Goal: Task Accomplishment & Management: Complete application form

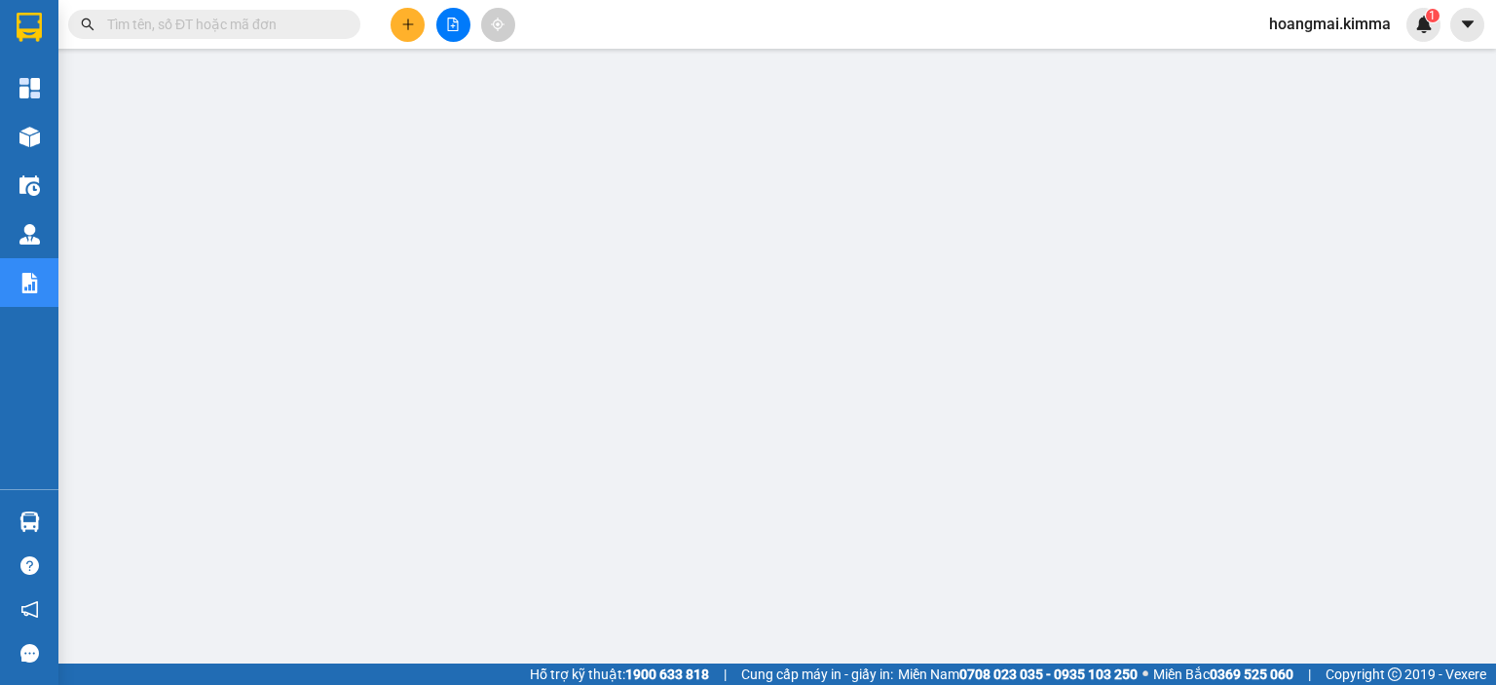
click at [257, 19] on input "text" at bounding box center [222, 24] width 230 height 21
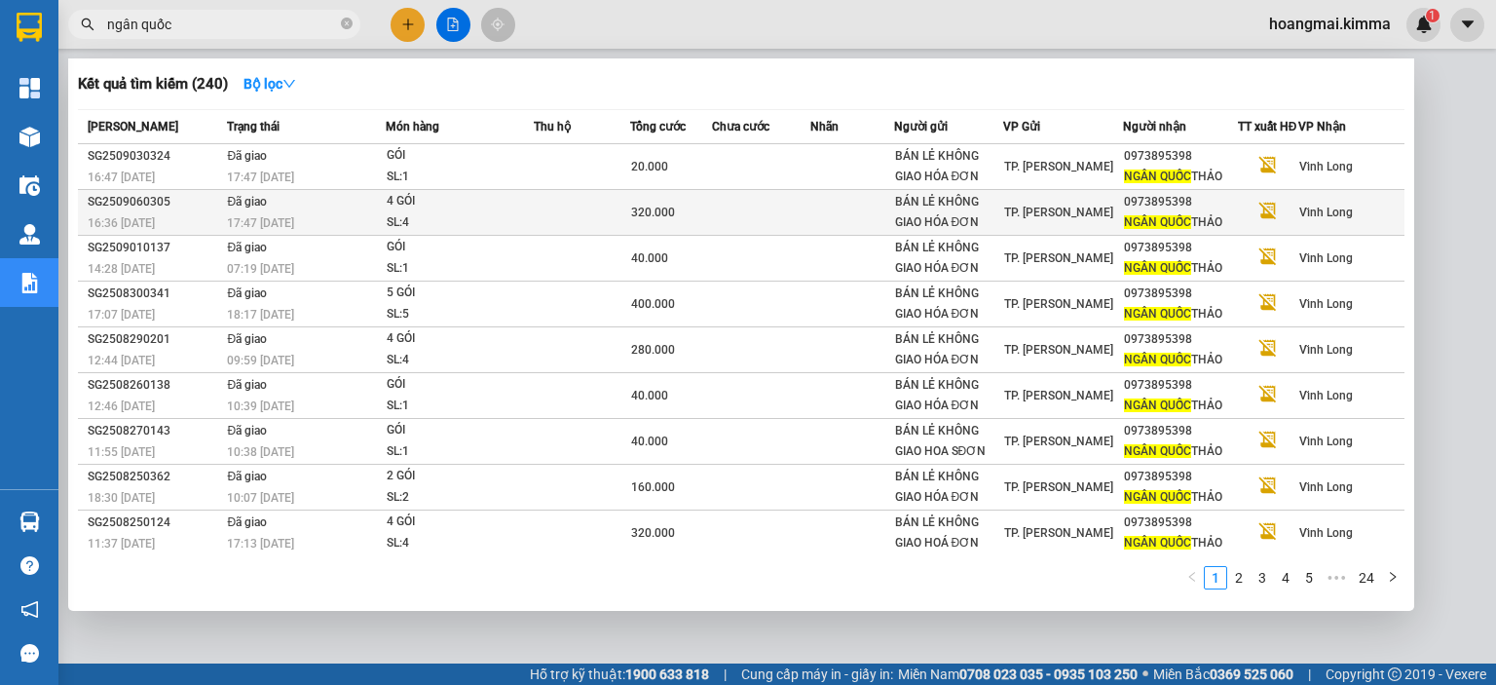
type input "ngân quốc"
click at [543, 207] on td at bounding box center [582, 213] width 97 height 46
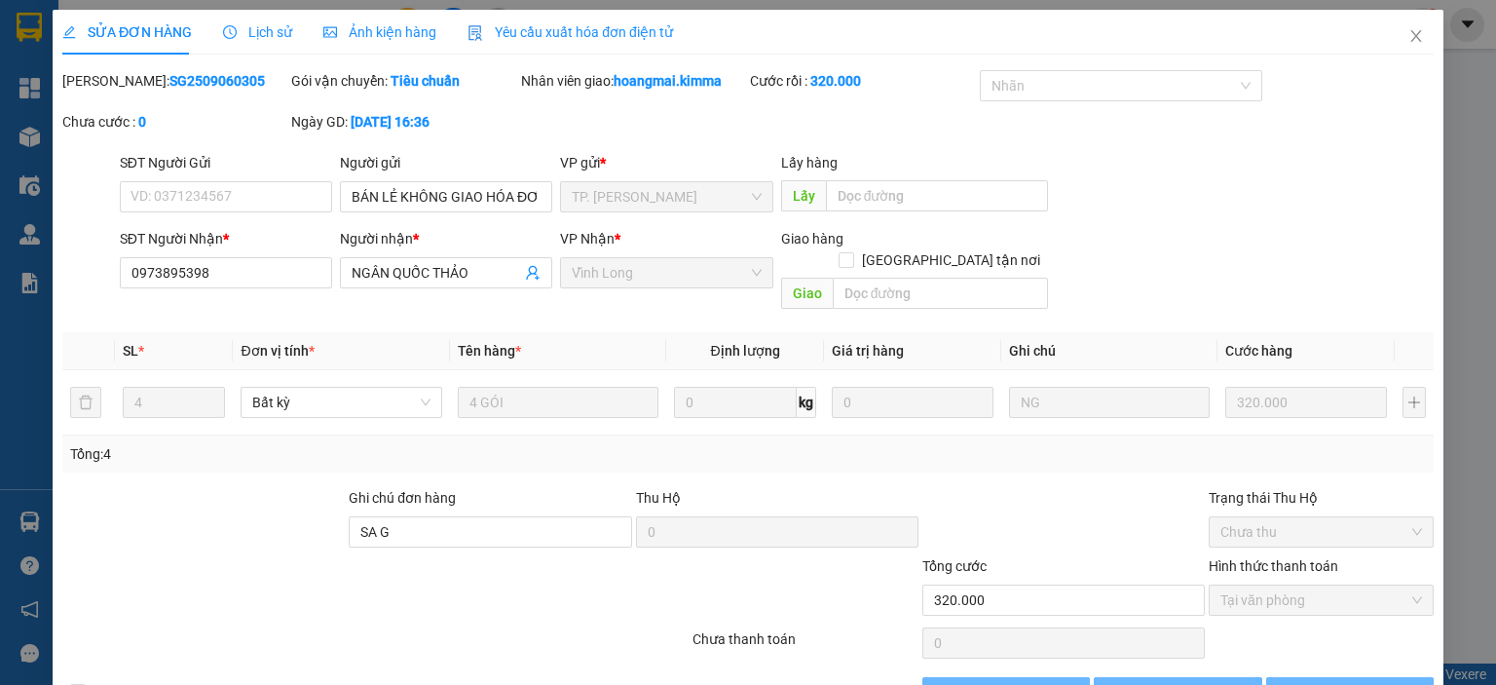
type input "BÁN LẺ KHÔNG GIAO HÓA ĐƠN"
type input "0973895398"
type input "NGÂN QUỐC THẢO"
type input "SA G"
type input "320.000"
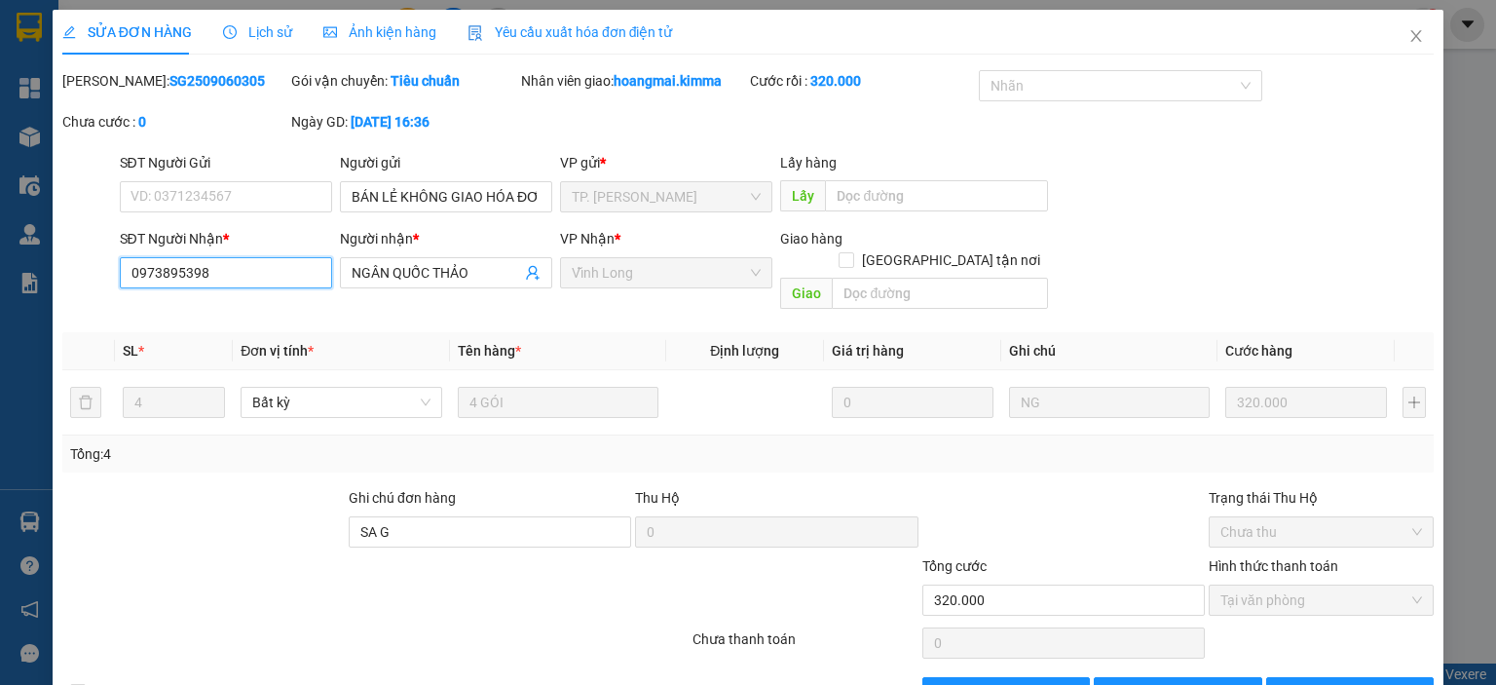
click at [236, 283] on input "0973895398" at bounding box center [226, 272] width 212 height 31
click at [1404, 19] on span "Close" at bounding box center [1416, 37] width 55 height 55
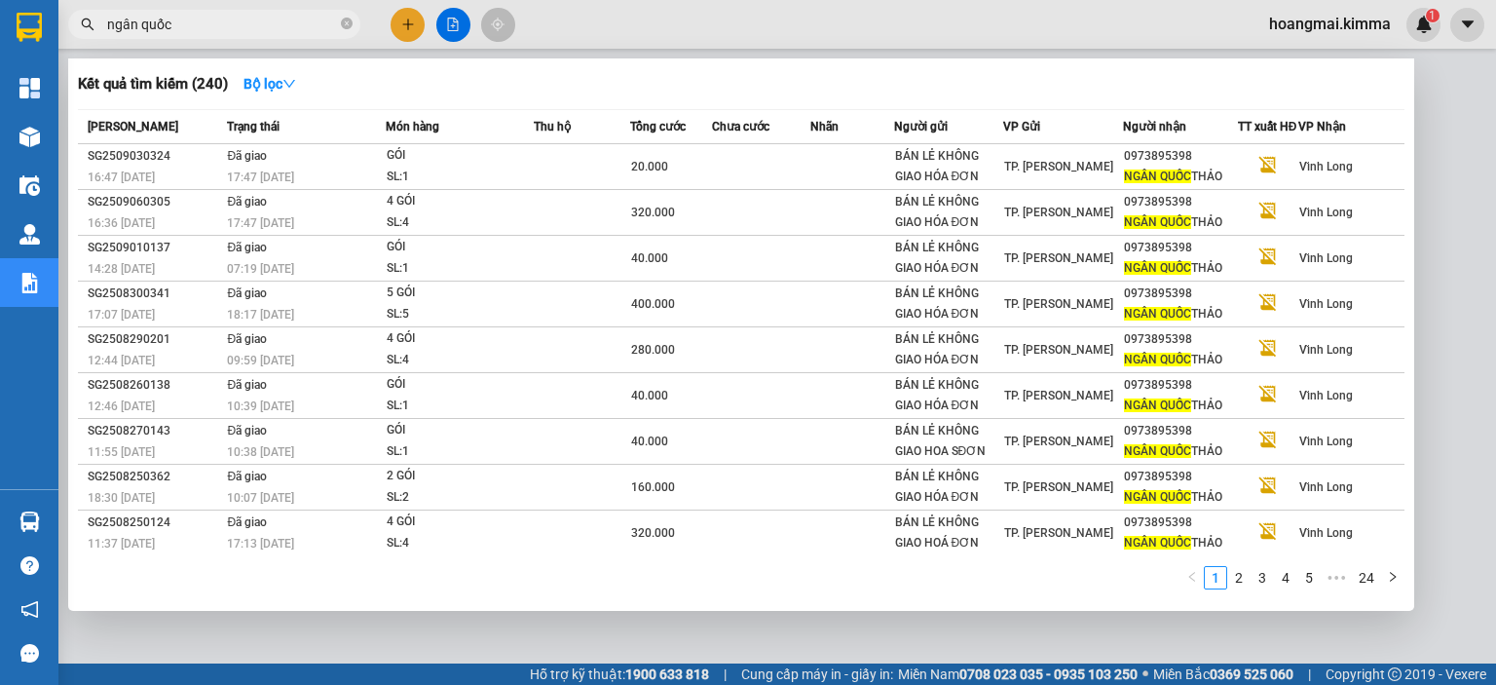
drag, startPoint x: 234, startPoint y: 24, endPoint x: 354, endPoint y: 199, distance: 211.6
click at [234, 26] on input "ngân quốc" at bounding box center [222, 24] width 230 height 21
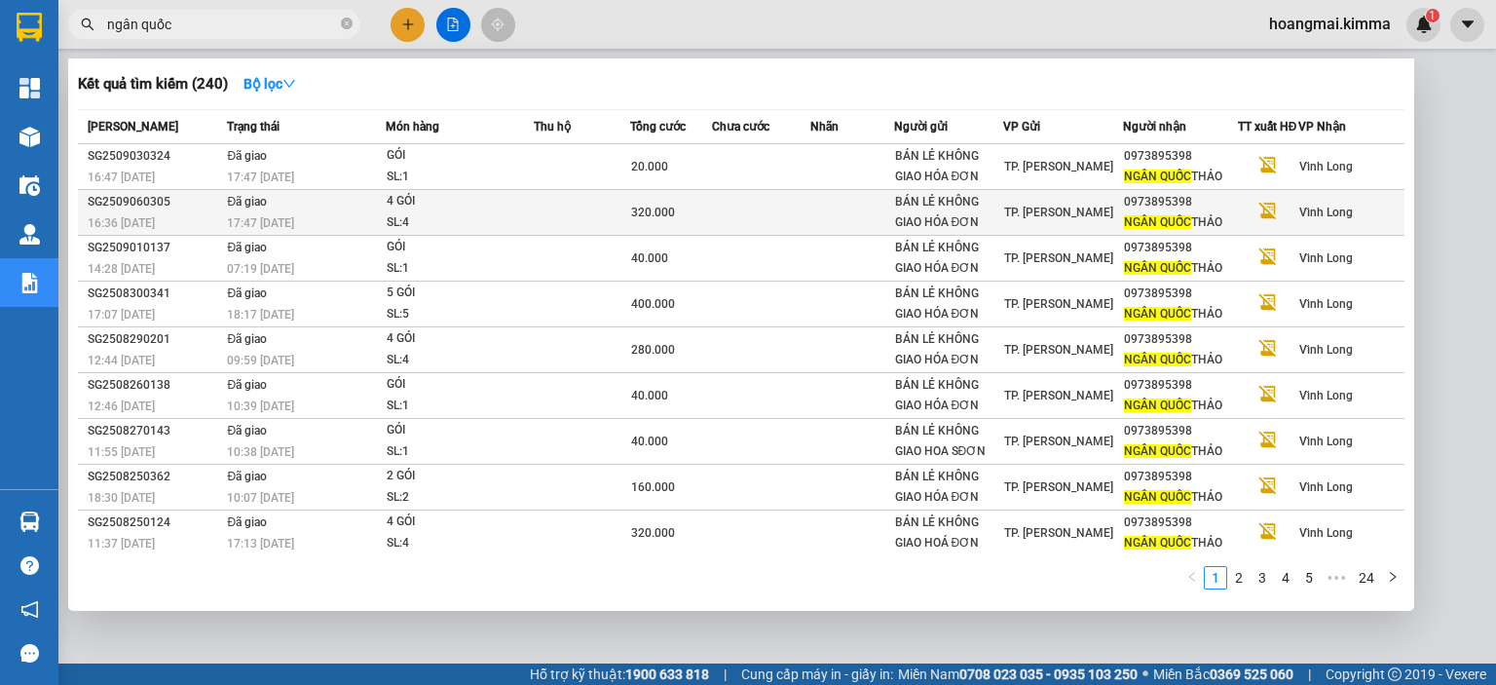
click at [393, 232] on div "SL: 4" at bounding box center [460, 222] width 146 height 21
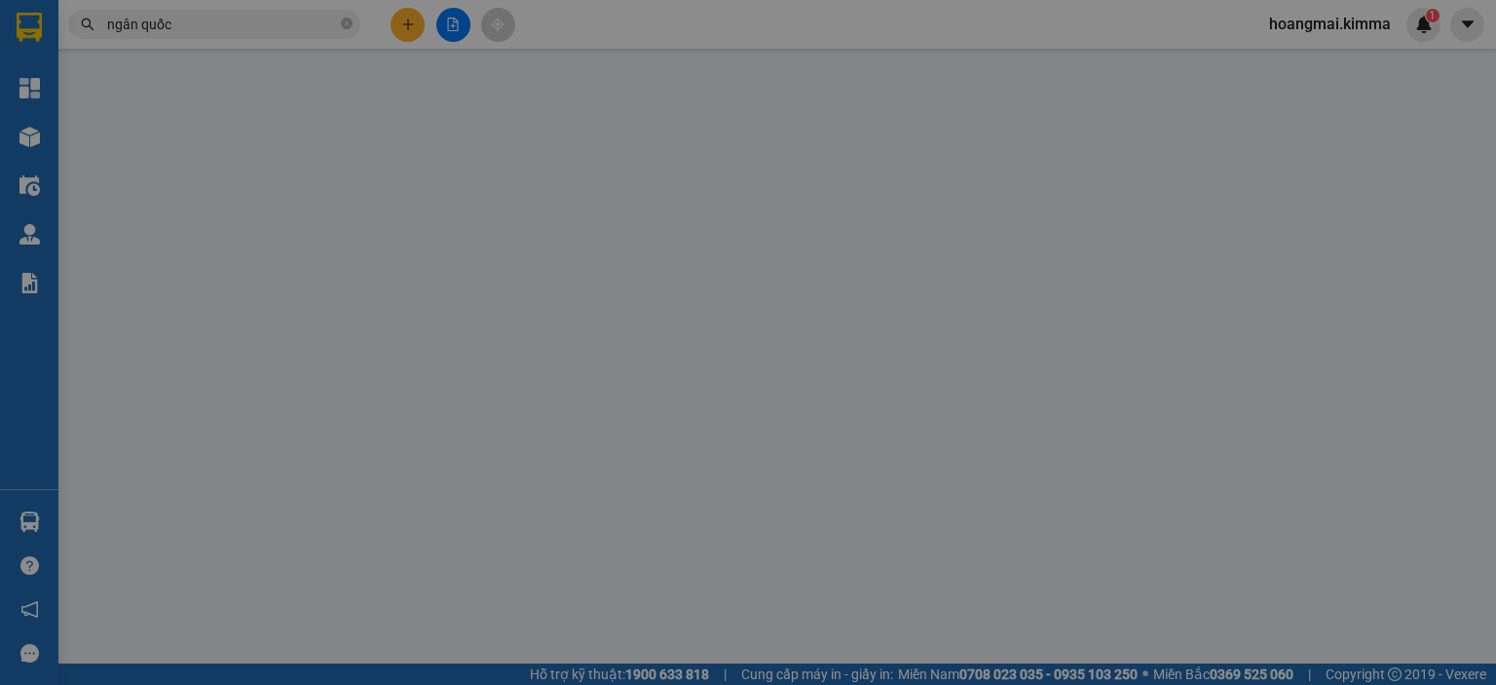
type input "BÁN LẺ KHÔNG GIAO HÓA ĐƠN"
type input "0973895398"
type input "NGÂN QUỐC THẢO"
type input "SA G"
type input "320.000"
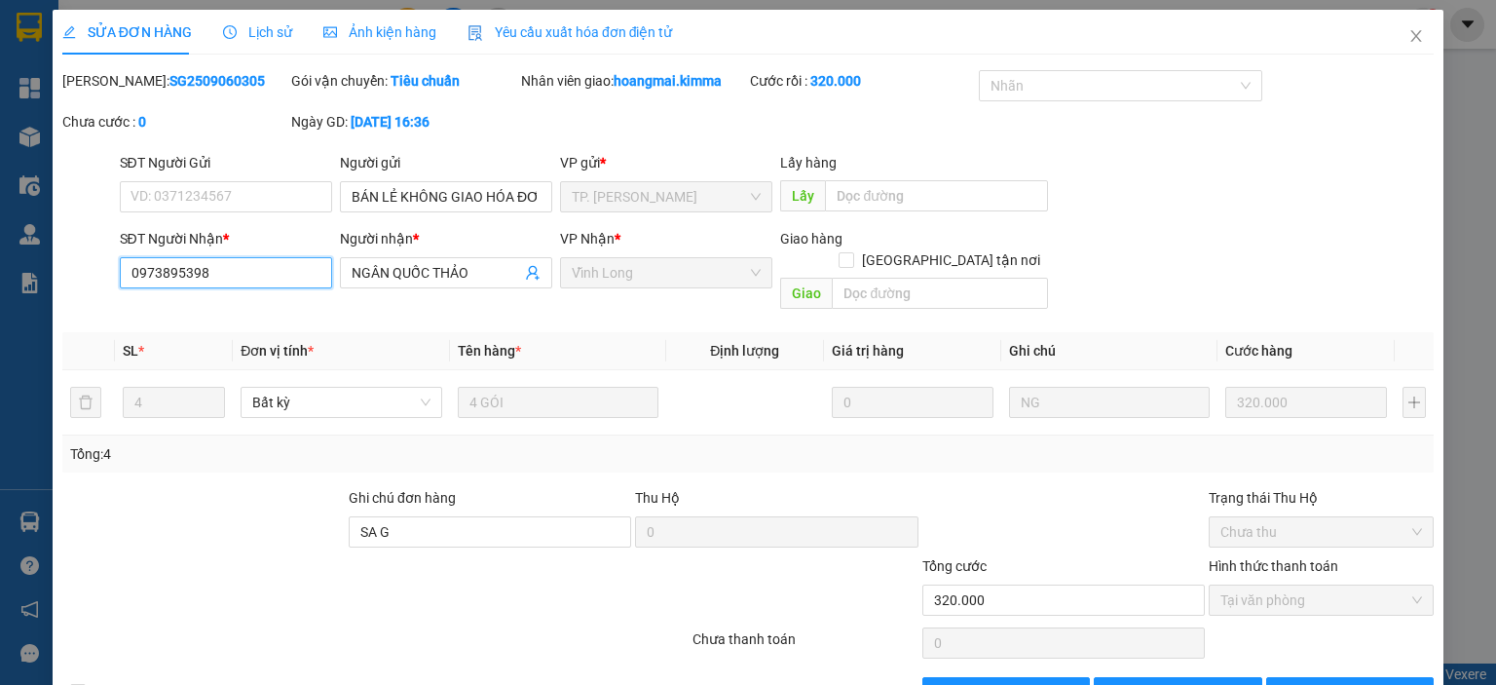
click at [269, 278] on input "0973895398" at bounding box center [226, 272] width 212 height 31
click at [1409, 38] on icon "close" at bounding box center [1417, 36] width 16 height 16
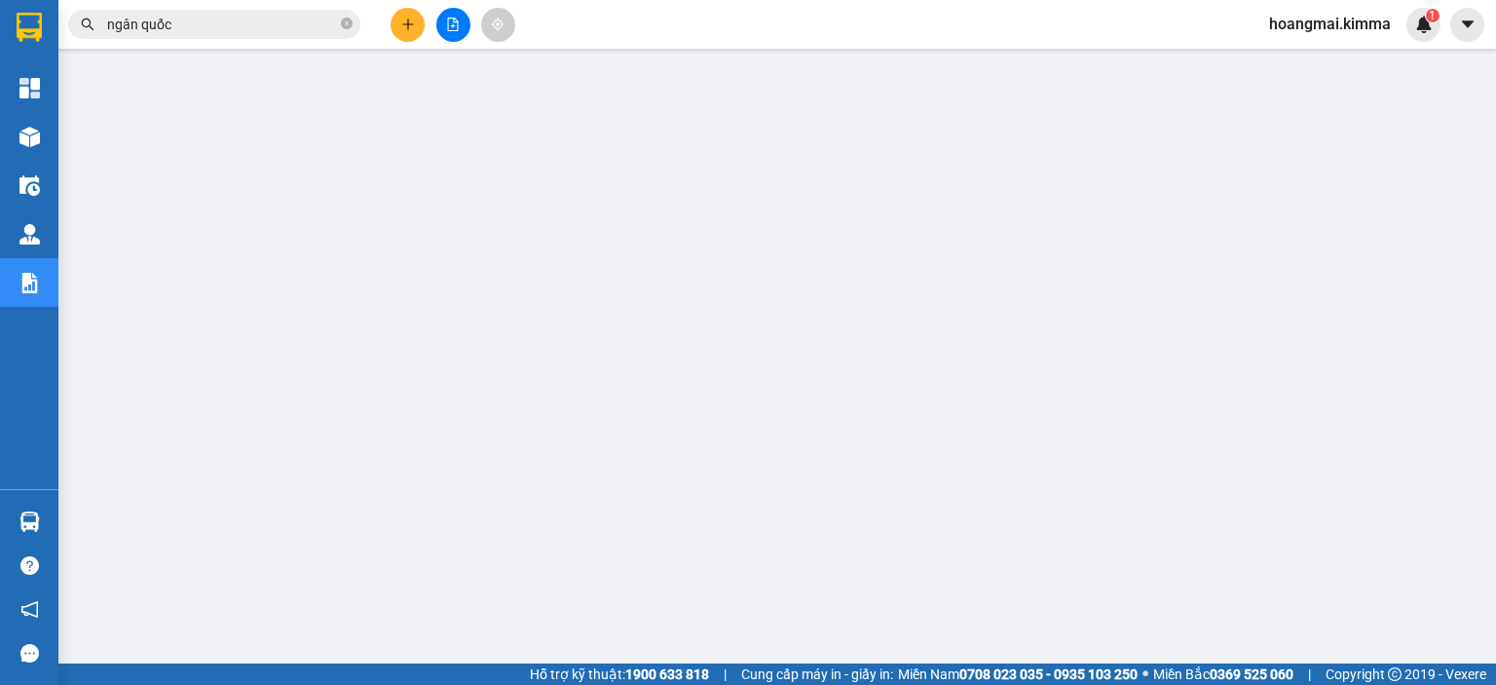
click at [265, 28] on input "ngân quốc" at bounding box center [222, 24] width 230 height 21
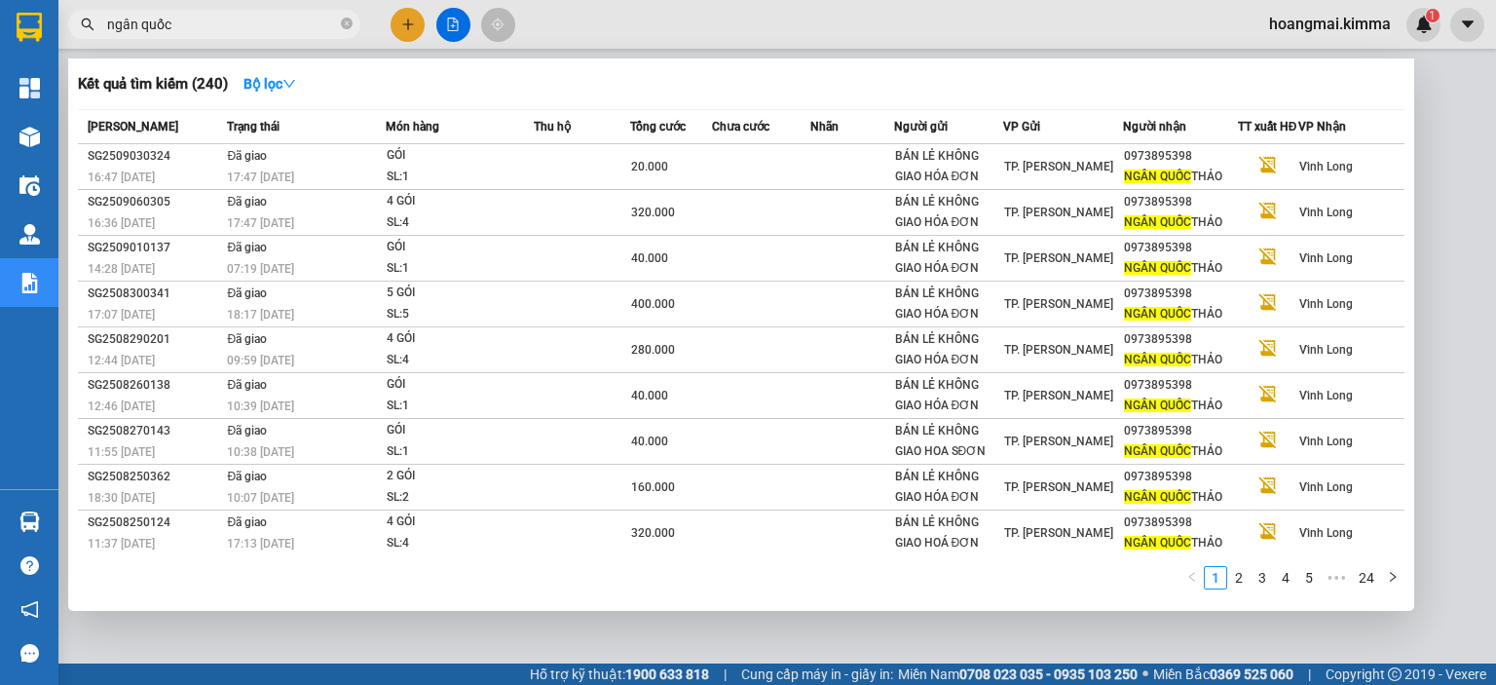
click at [265, 28] on input "ngân quốc" at bounding box center [222, 24] width 230 height 21
paste input "0973895398"
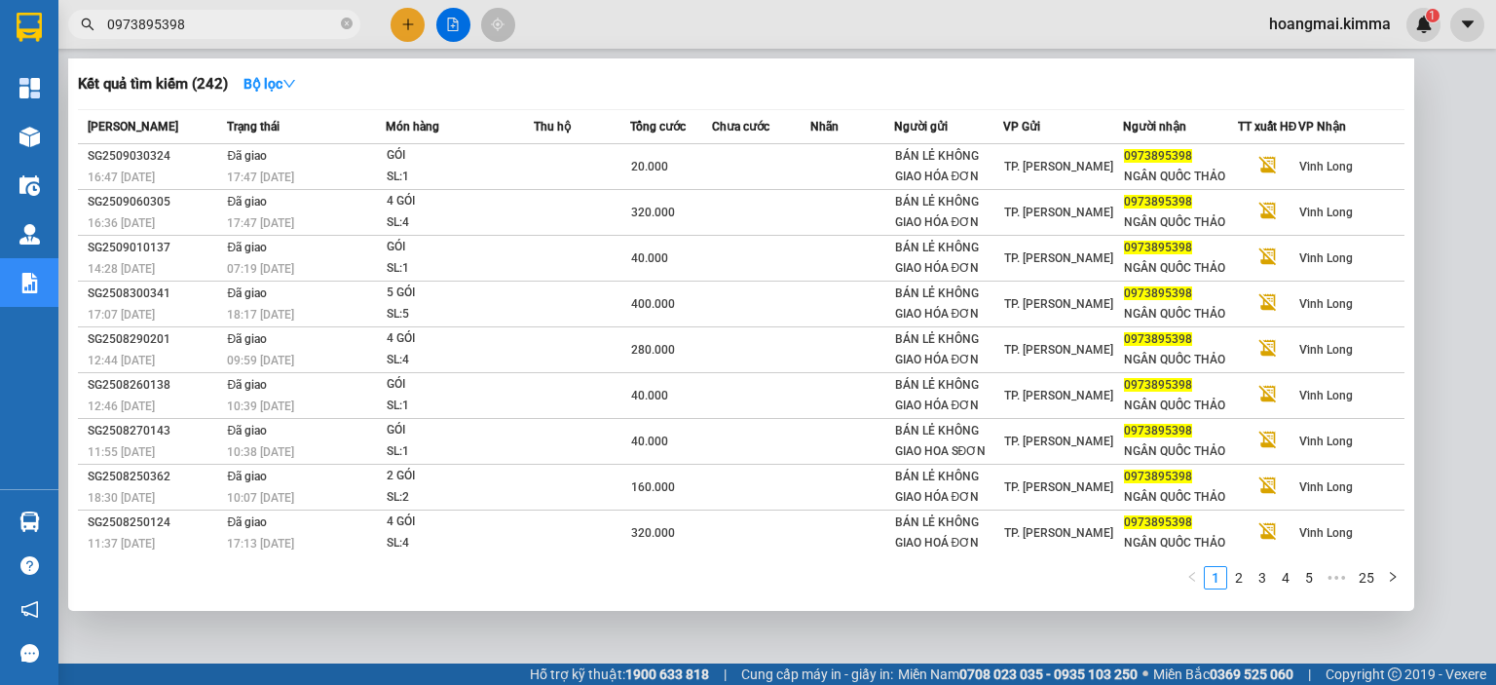
type input "0973895398"
click at [353, 22] on span "0973895398" at bounding box center [214, 24] width 292 height 29
click at [334, 22] on input "0973895398" at bounding box center [222, 24] width 230 height 21
click at [349, 24] on icon "close-circle" at bounding box center [347, 24] width 12 height 12
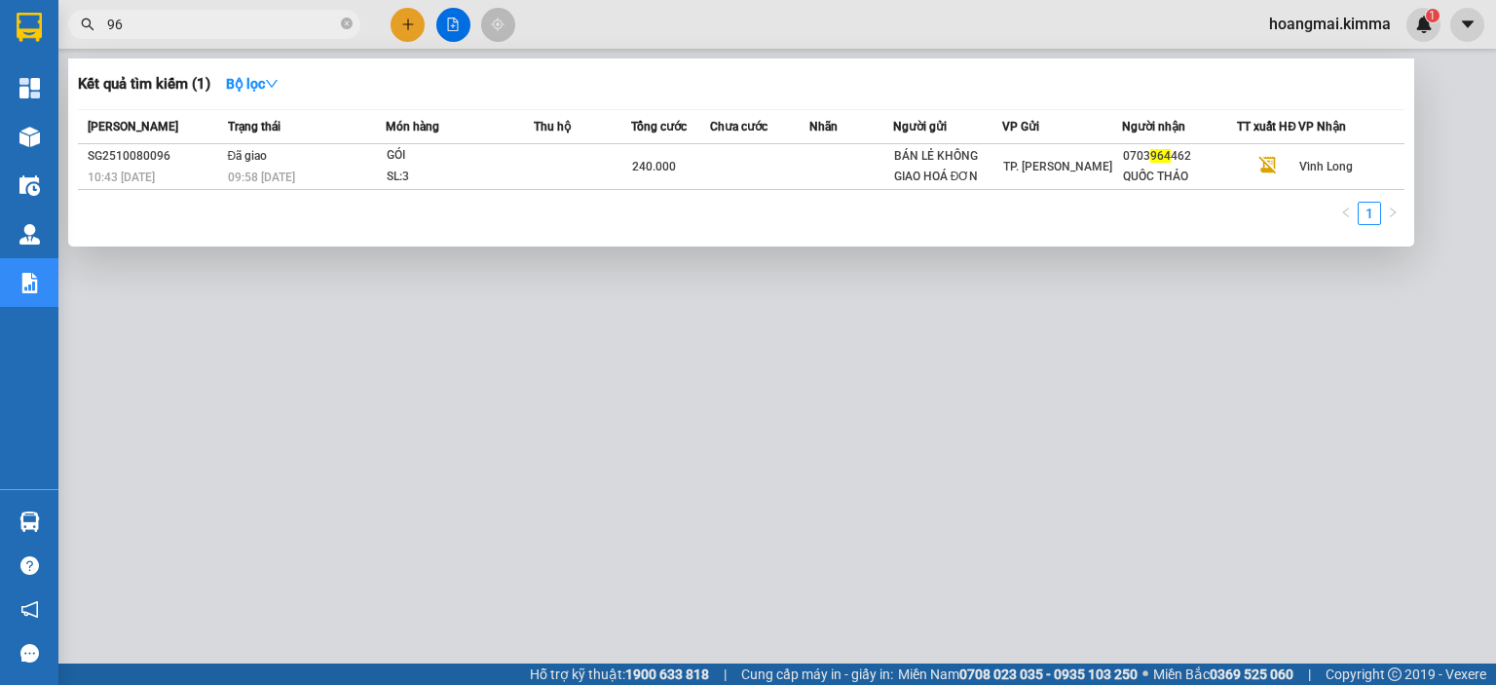
type input "9"
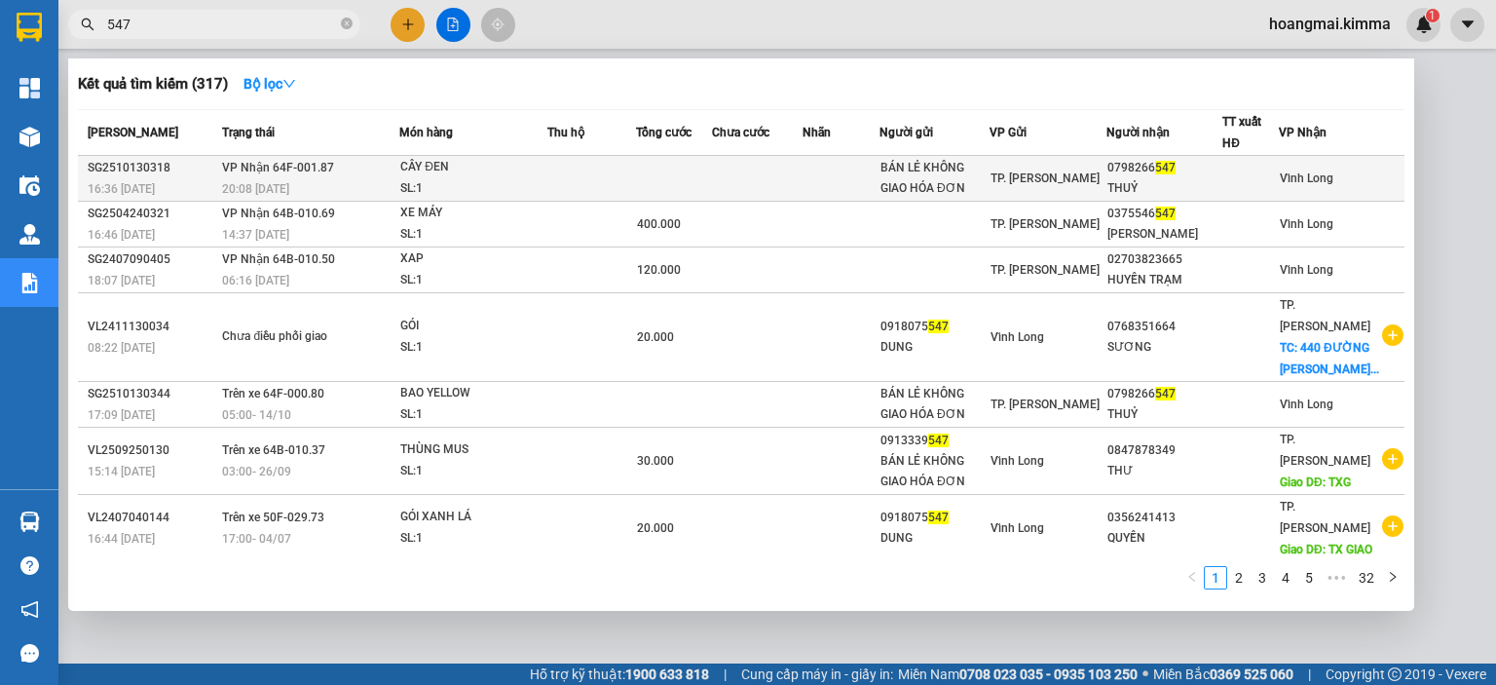
type input "547"
click at [493, 180] on div "SL: 1" at bounding box center [473, 188] width 146 height 21
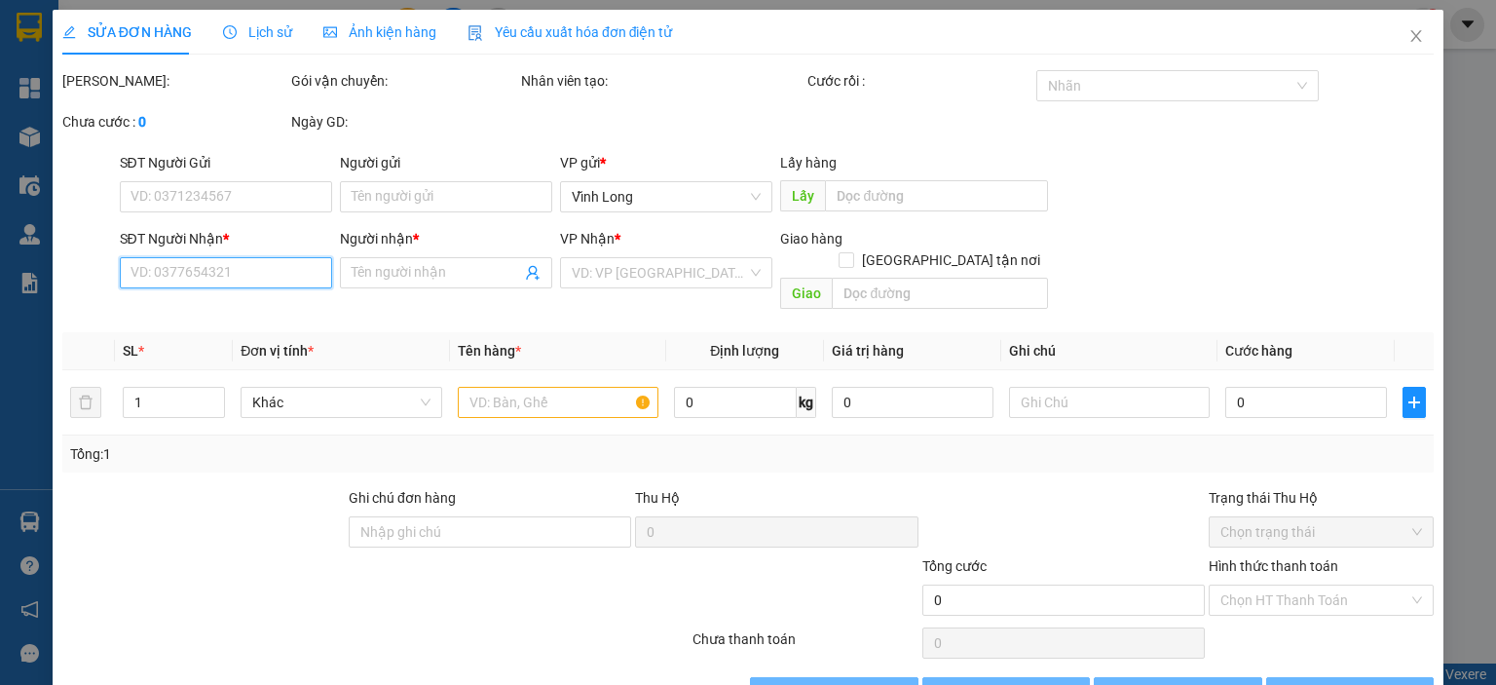
type input "BÁN LẺ KHÔNG GIAO HÓA ĐƠN"
type input "0798266547"
type input "THUỶ"
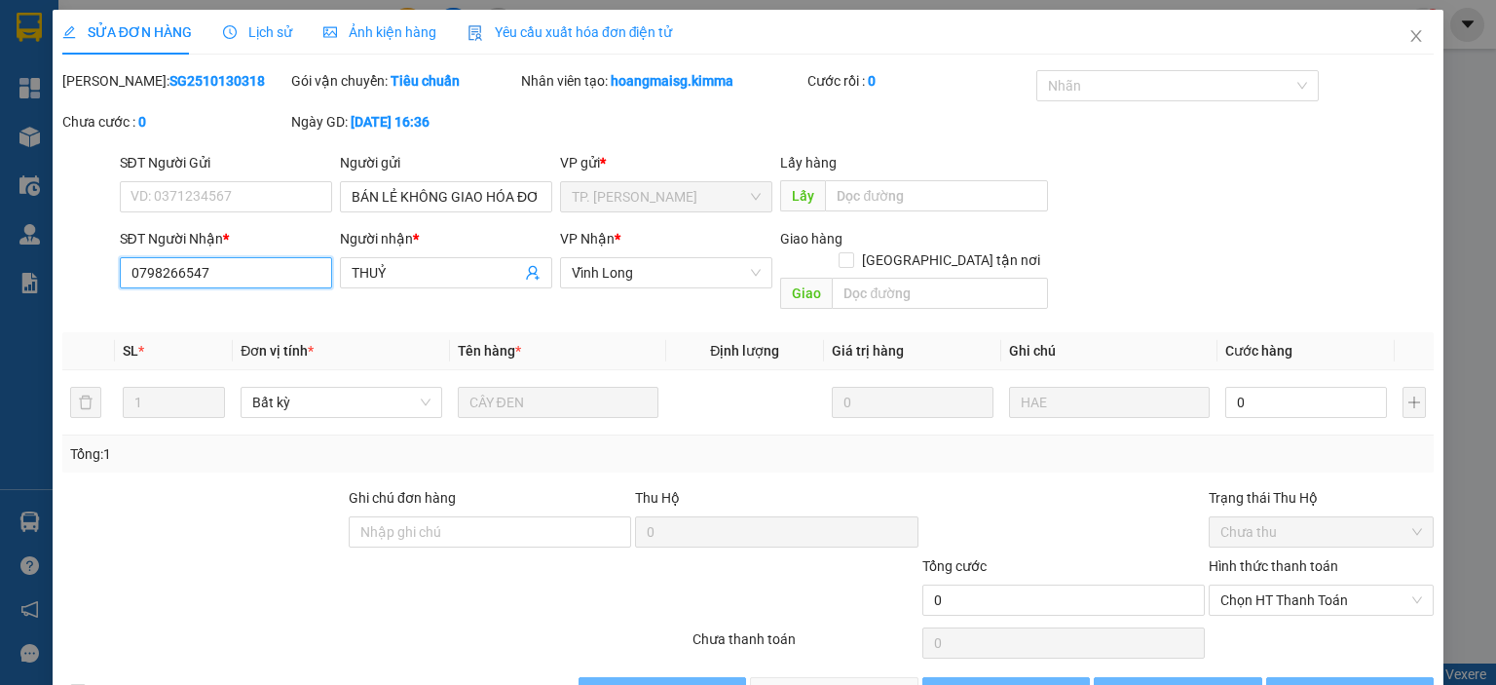
click at [217, 272] on input "0798266547" at bounding box center [226, 272] width 212 height 31
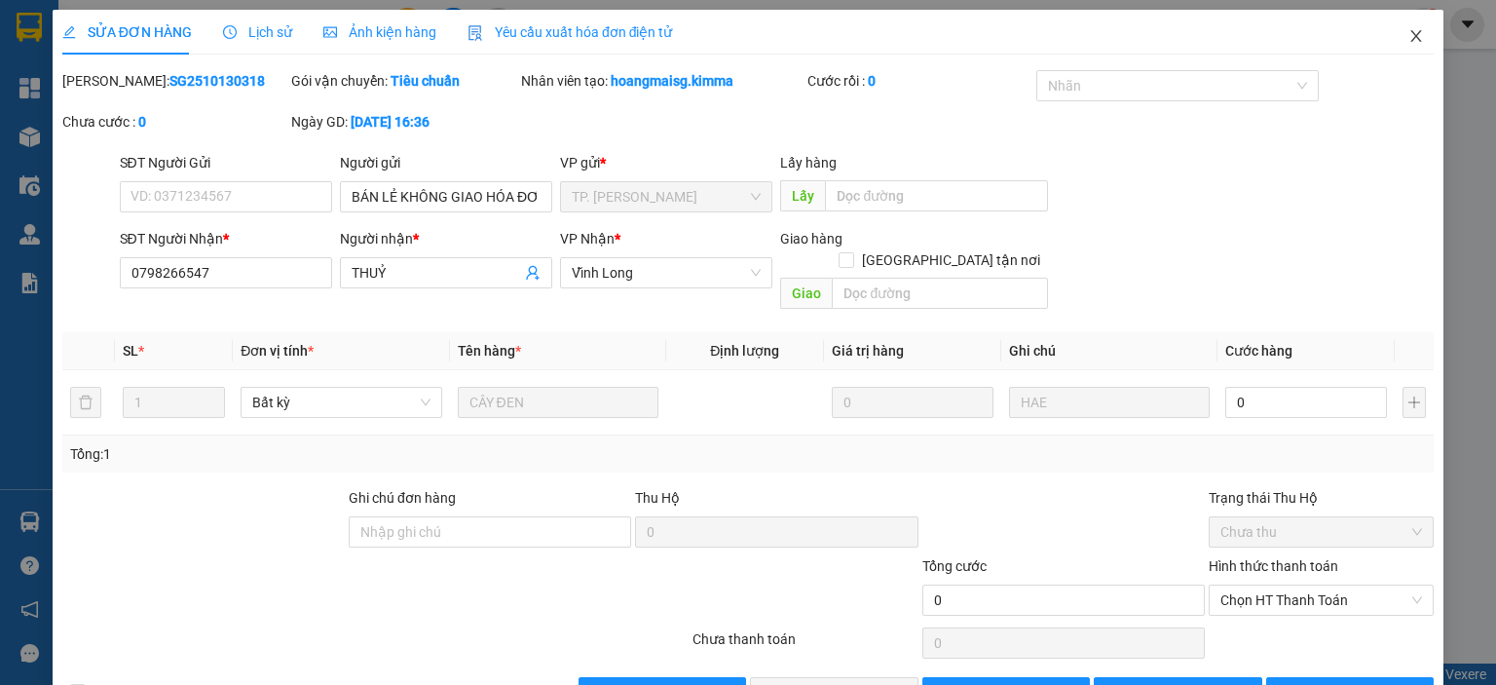
click at [1409, 38] on icon "close" at bounding box center [1417, 36] width 16 height 16
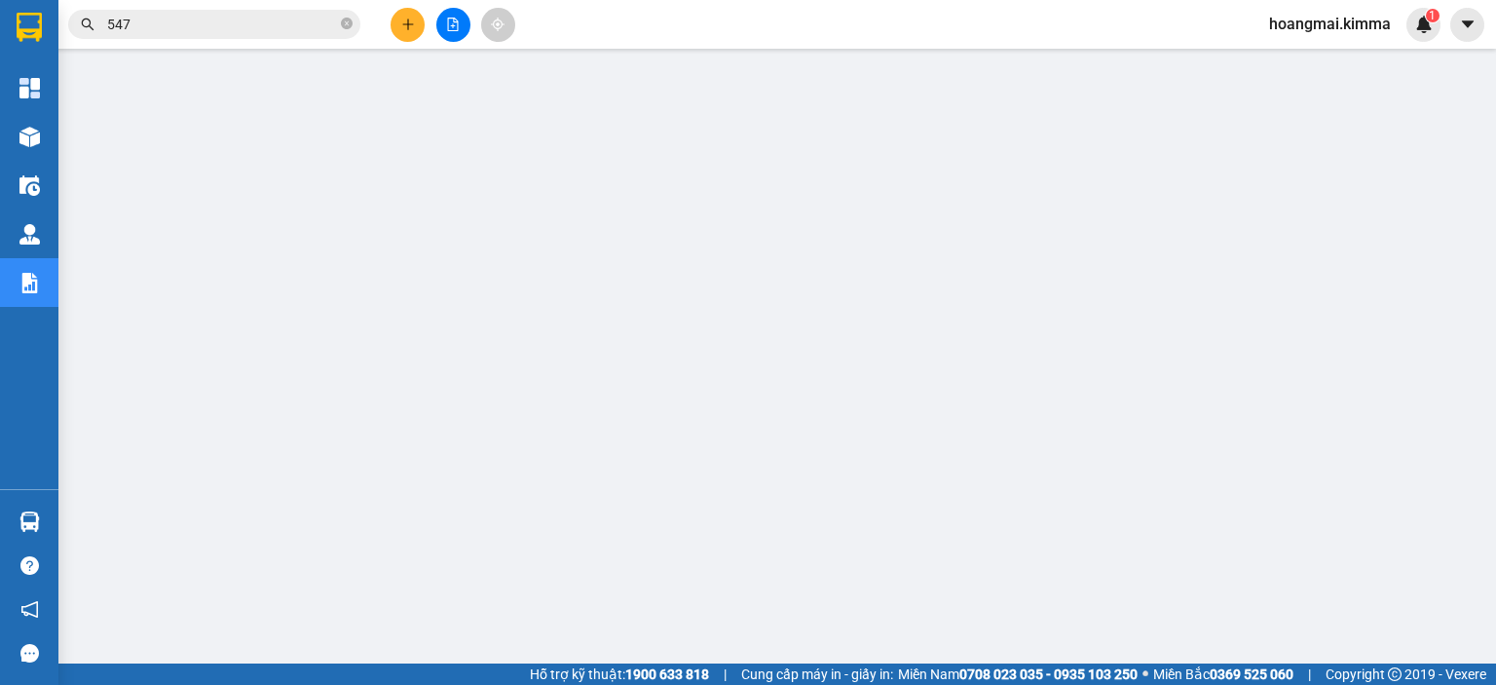
click at [207, 26] on input "547" at bounding box center [222, 24] width 230 height 21
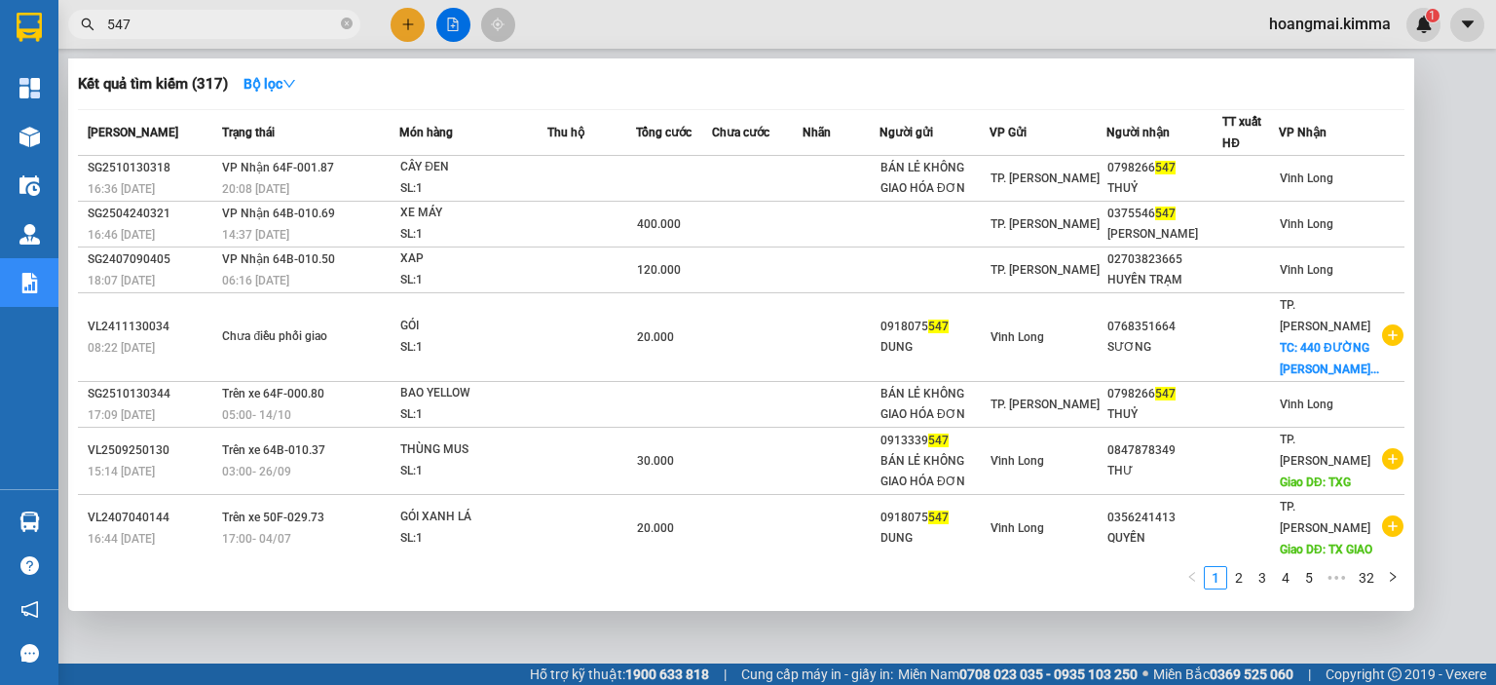
click at [207, 26] on input "547" at bounding box center [222, 24] width 230 height 21
paste input "0798266"
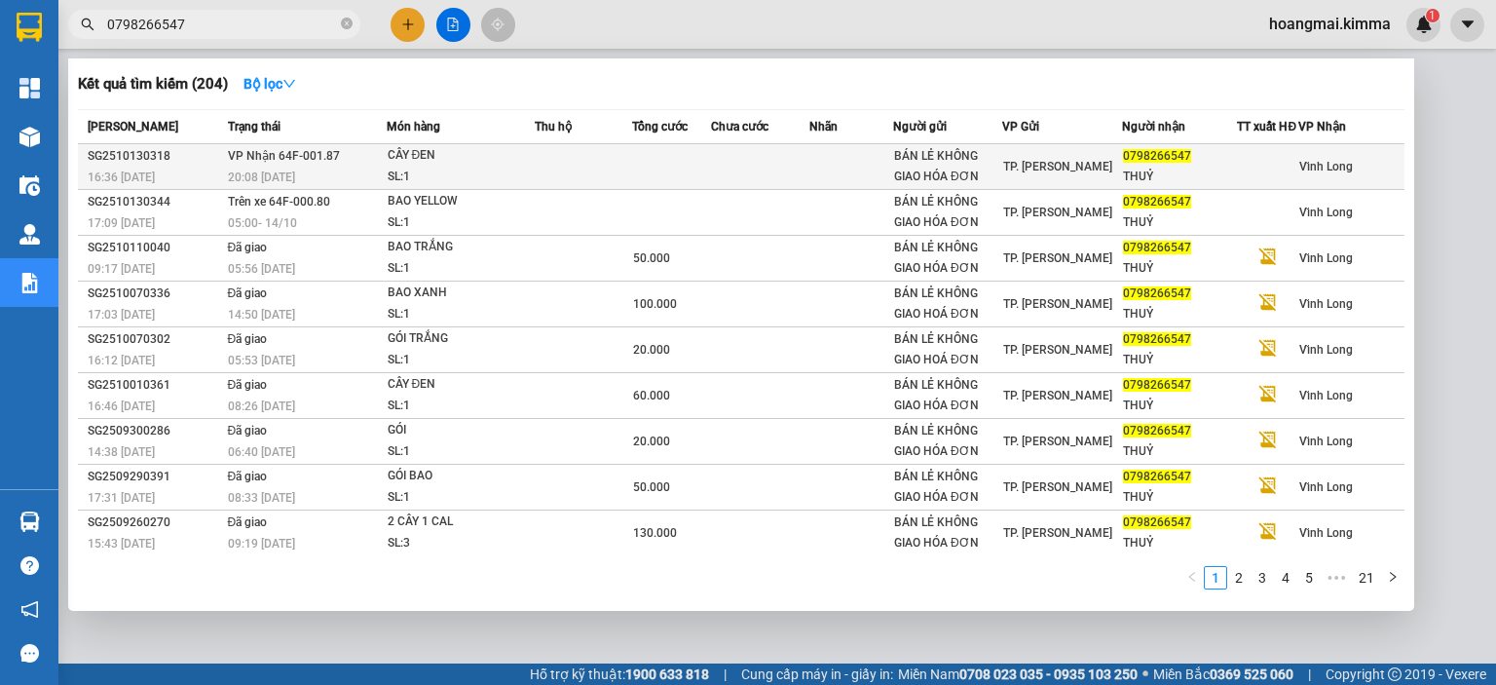
type input "0798266547"
click at [509, 181] on div "SL: 1" at bounding box center [461, 177] width 146 height 21
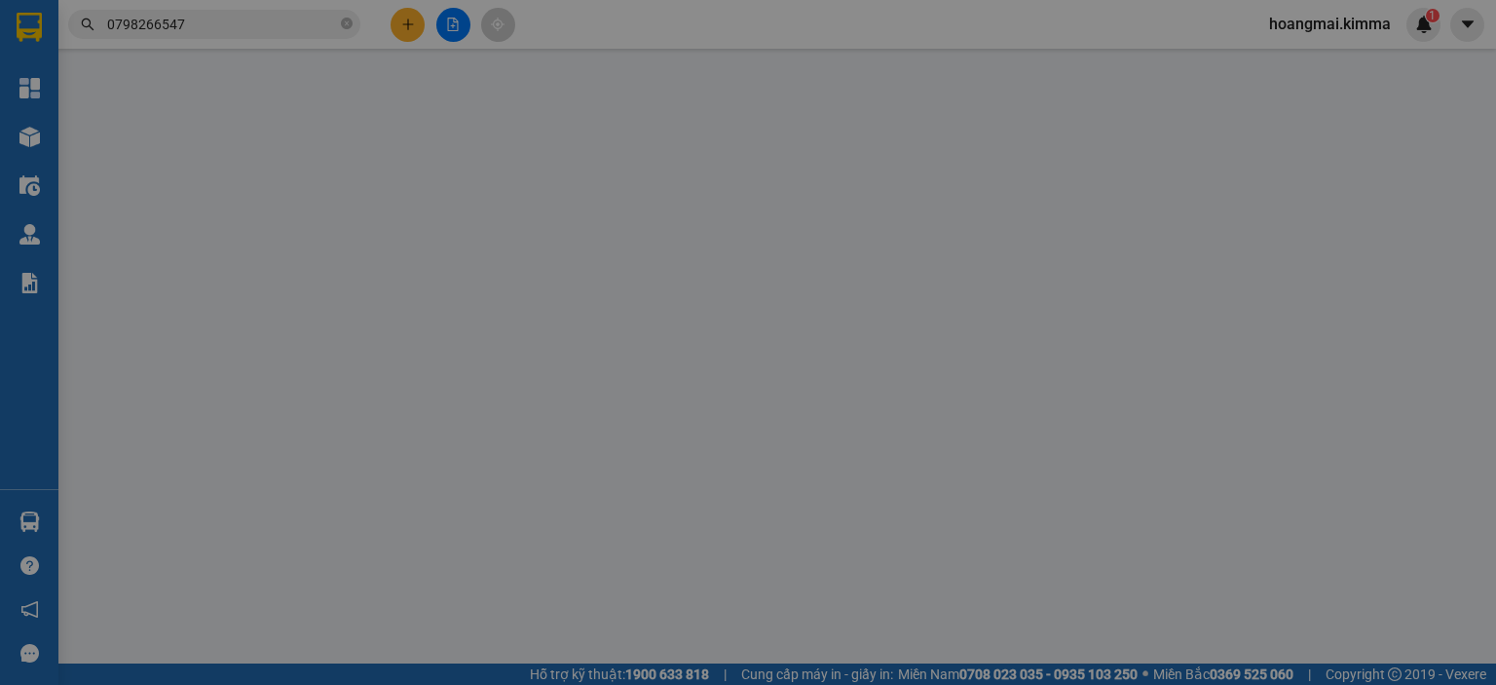
type input "BÁN LẺ KHÔNG GIAO HÓA ĐƠN"
type input "0798266547"
type input "THUỶ"
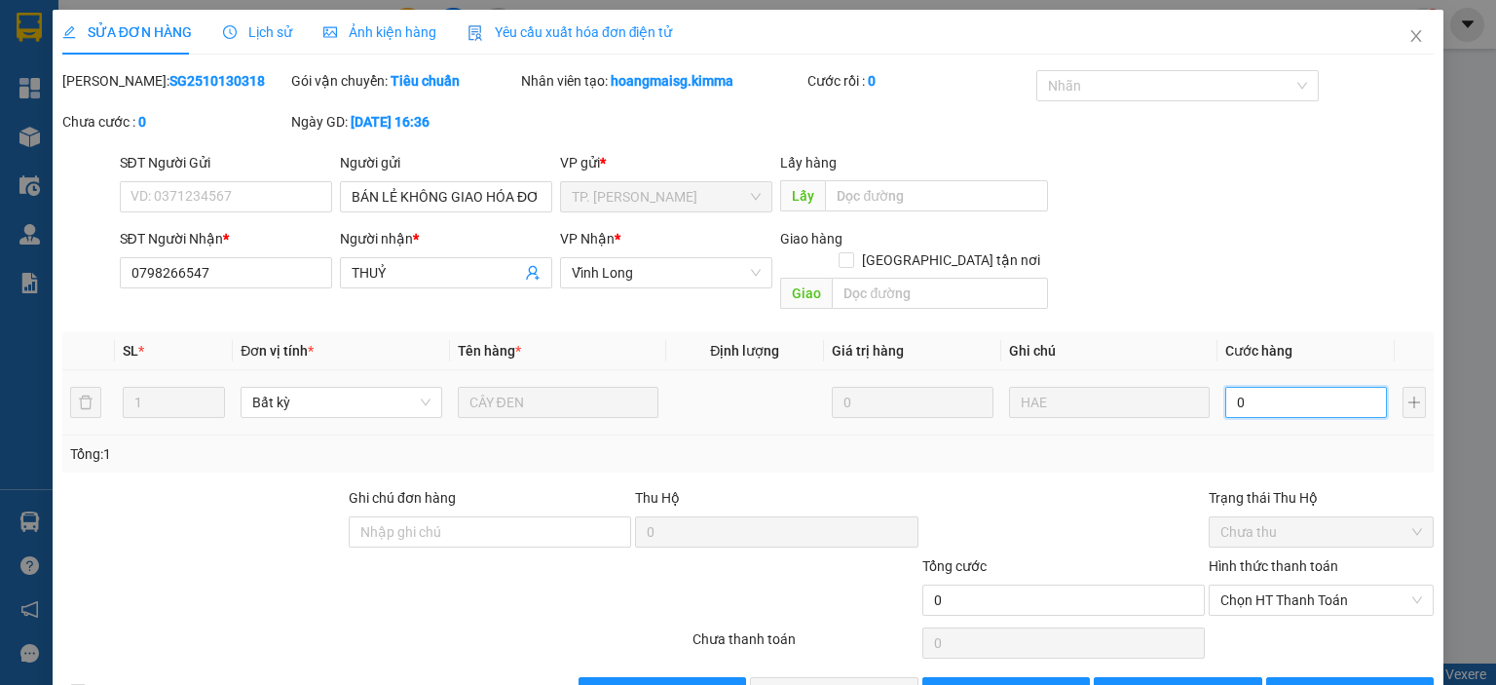
click at [1260, 387] on input "0" at bounding box center [1306, 402] width 162 height 31
type input "8"
type input "80"
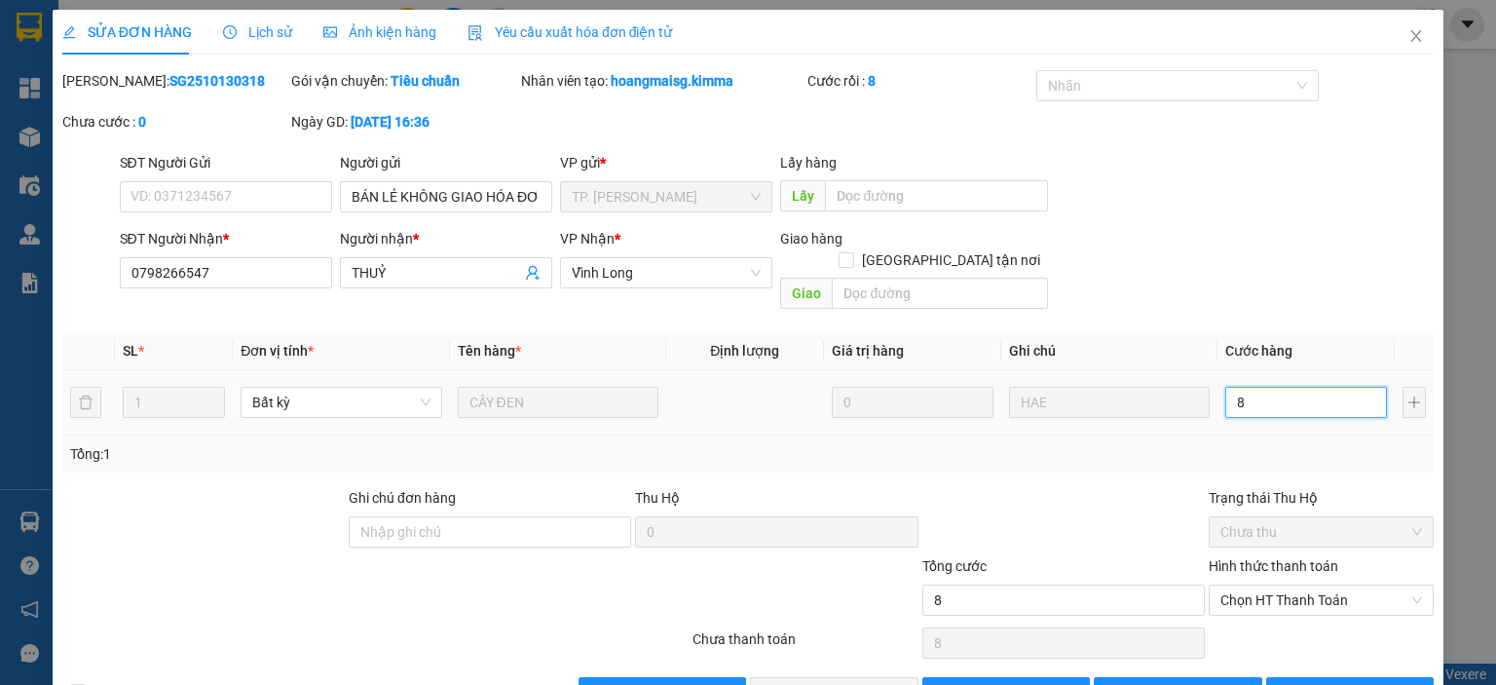
type input "80"
click at [1270, 585] on span "Chọn HT Thanh Toán" at bounding box center [1322, 599] width 202 height 29
type input "80"
type input "80.000"
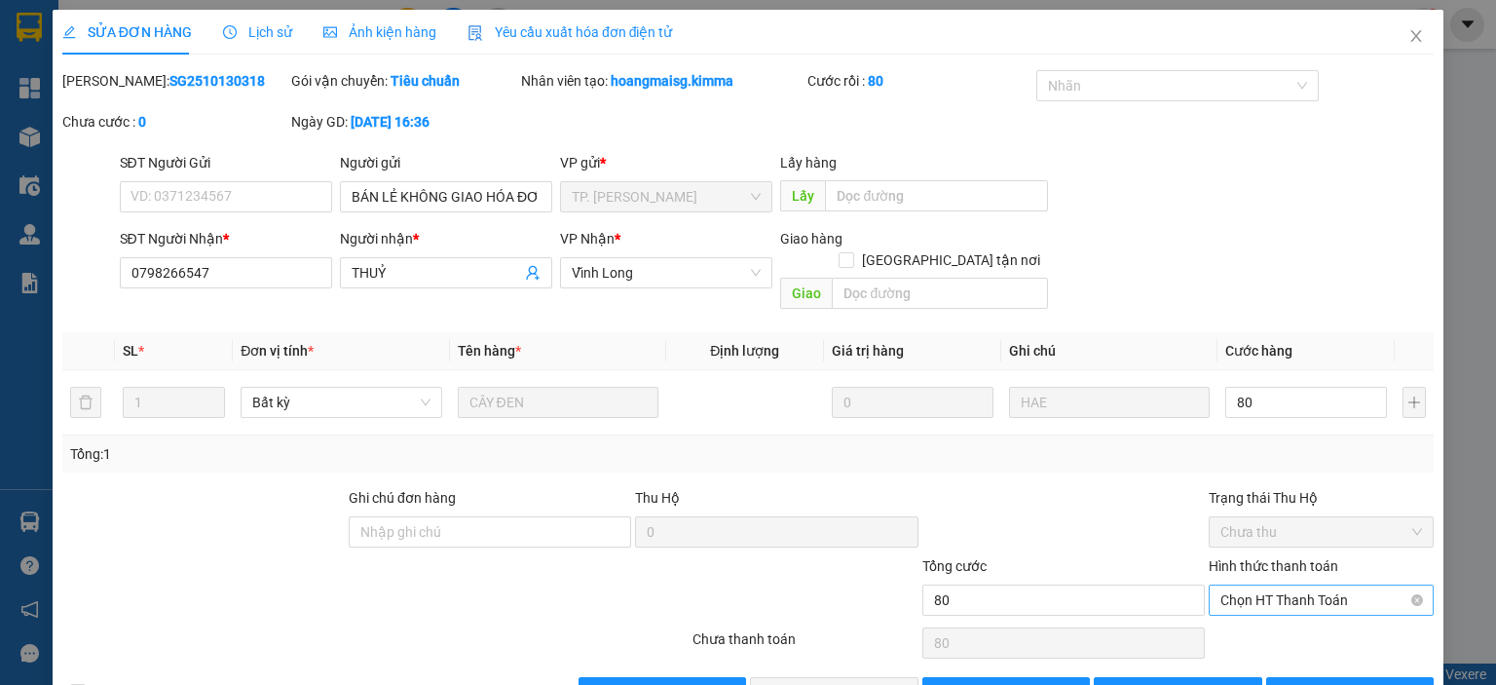
type input "80.000"
click at [1249, 624] on div "Tại văn phòng" at bounding box center [1309, 616] width 200 height 21
type input "0"
click at [852, 684] on button "[PERSON_NAME] và Giao hàng" at bounding box center [834, 692] width 169 height 31
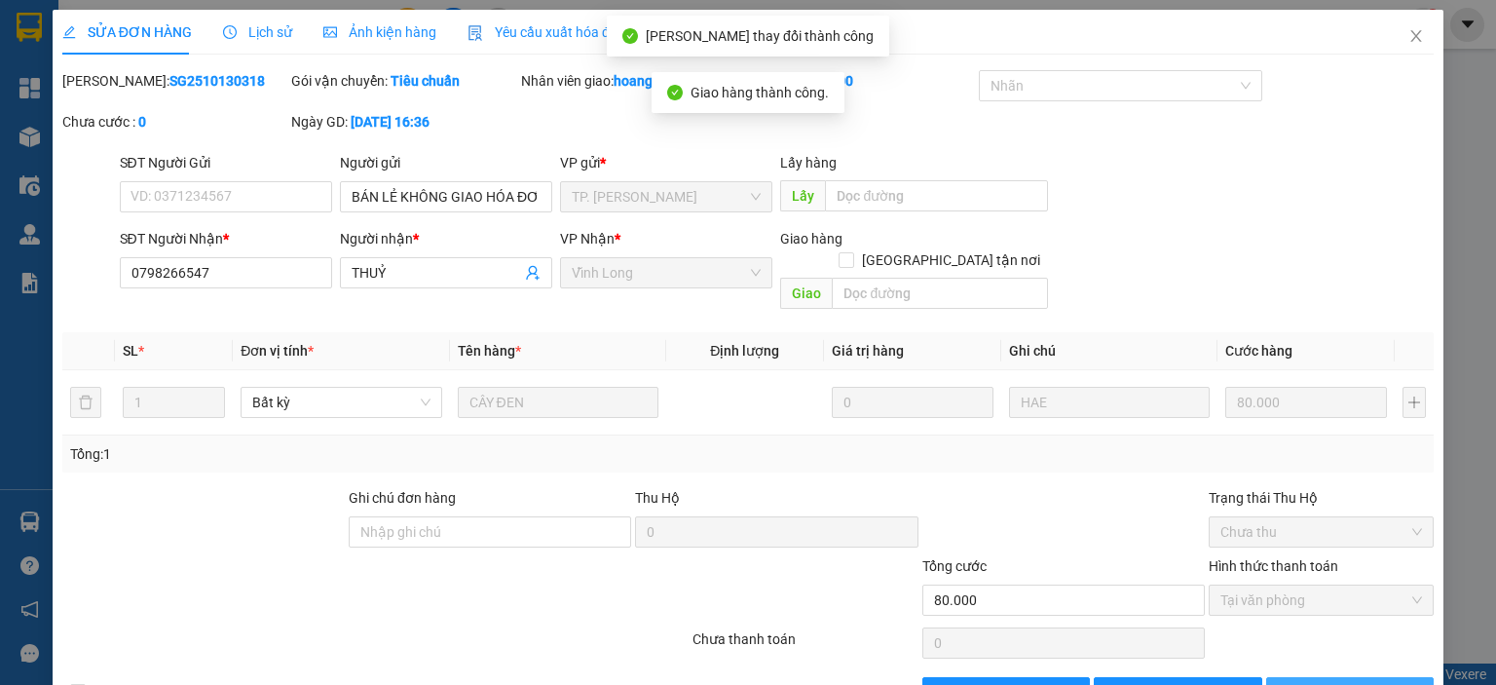
click at [1321, 682] on span "[PERSON_NAME] và In" at bounding box center [1371, 692] width 136 height 21
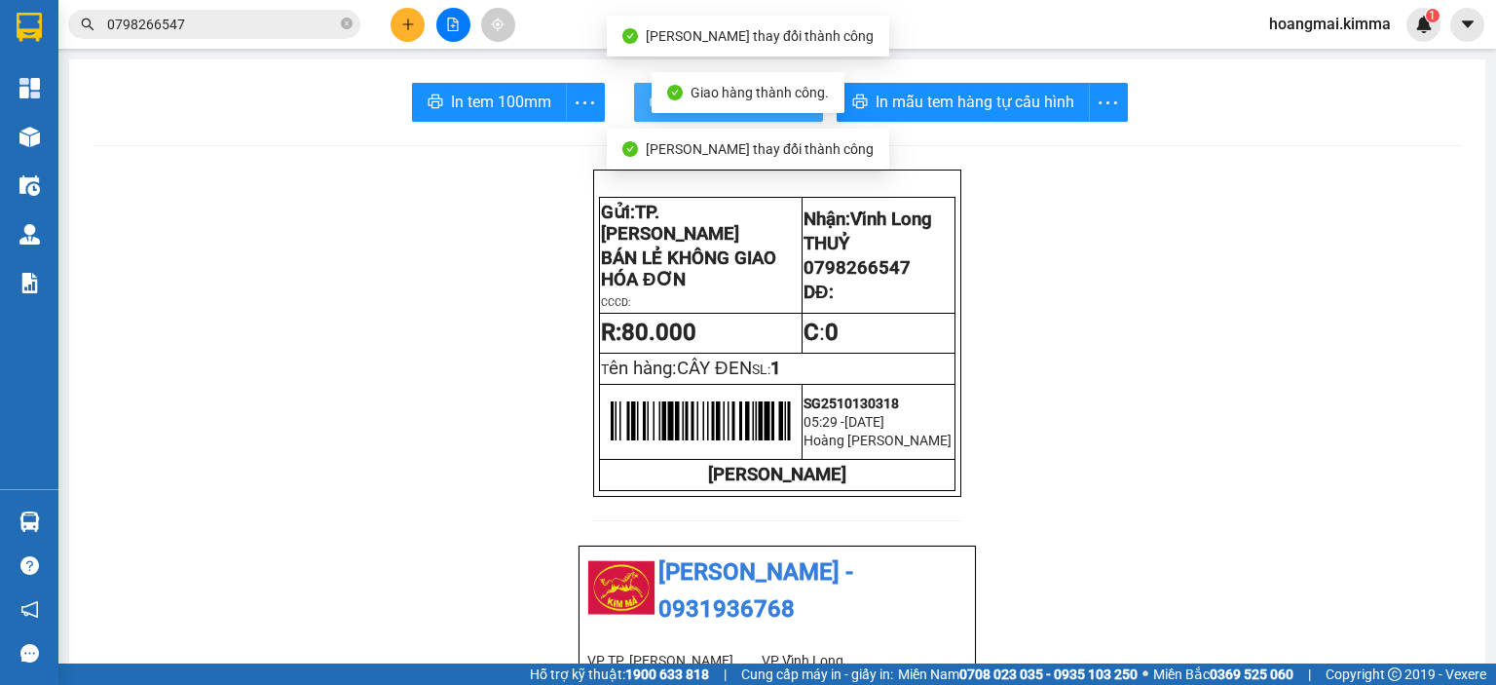
click at [634, 100] on button "In biên nhận 80mm" at bounding box center [728, 102] width 189 height 39
